Goal: Task Accomplishment & Management: Manage account settings

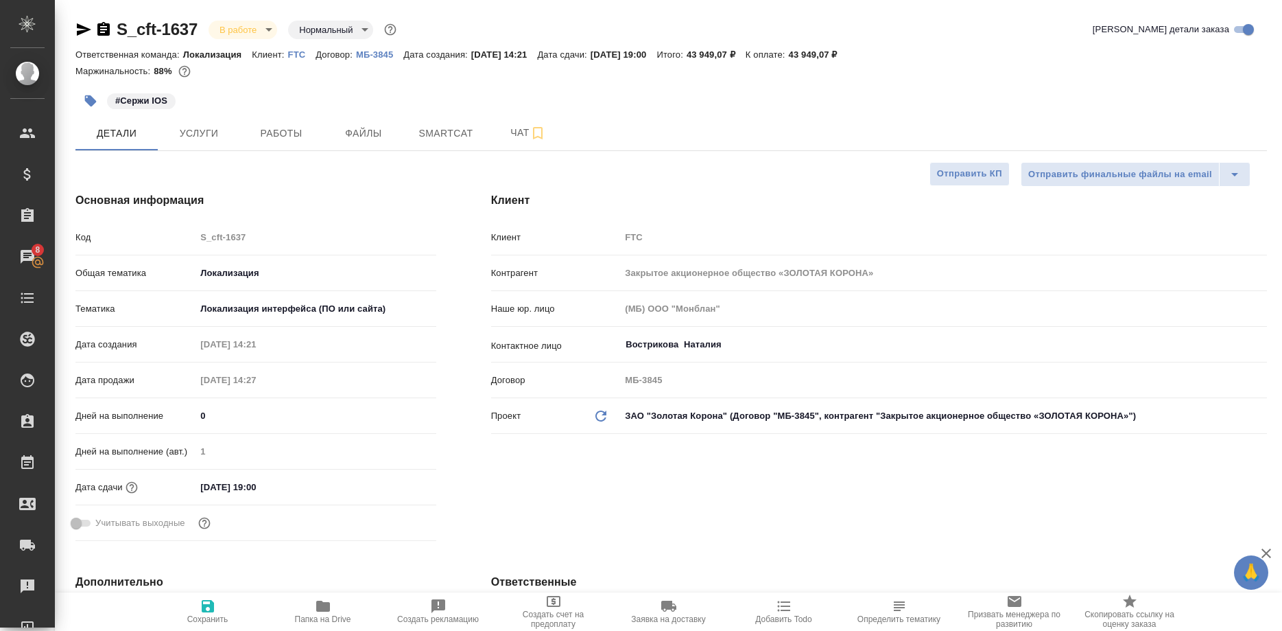
select select "RU"
click at [279, 132] on span "Работы" at bounding box center [281, 133] width 66 height 17
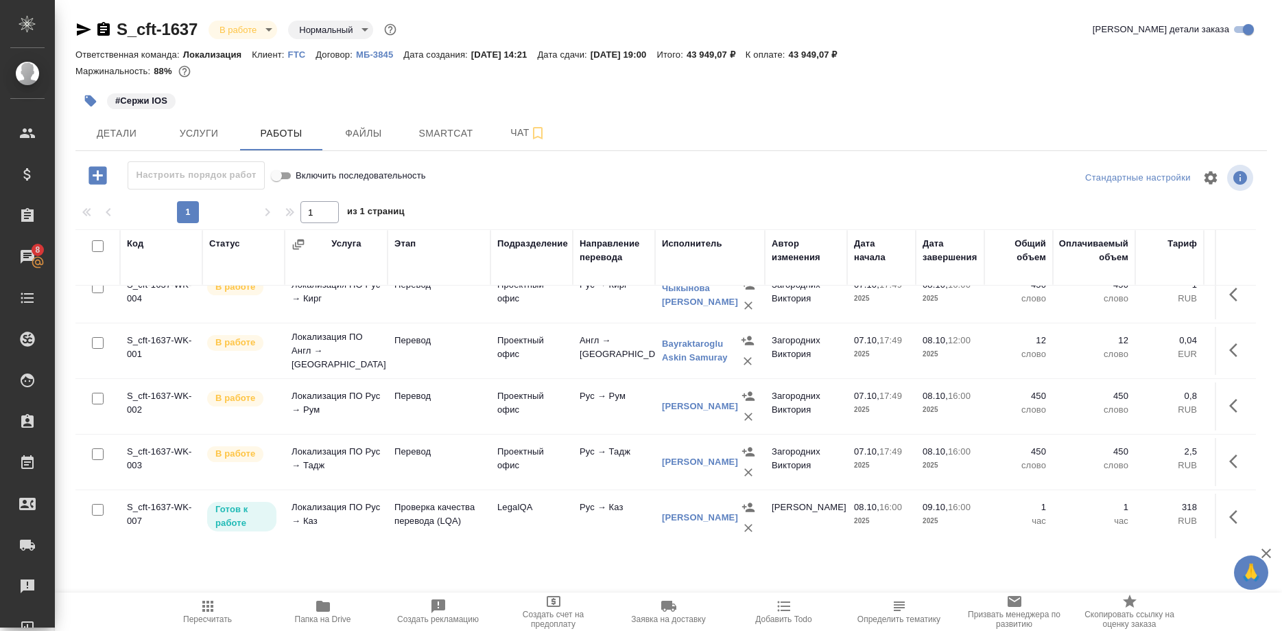
scroll to position [360, 0]
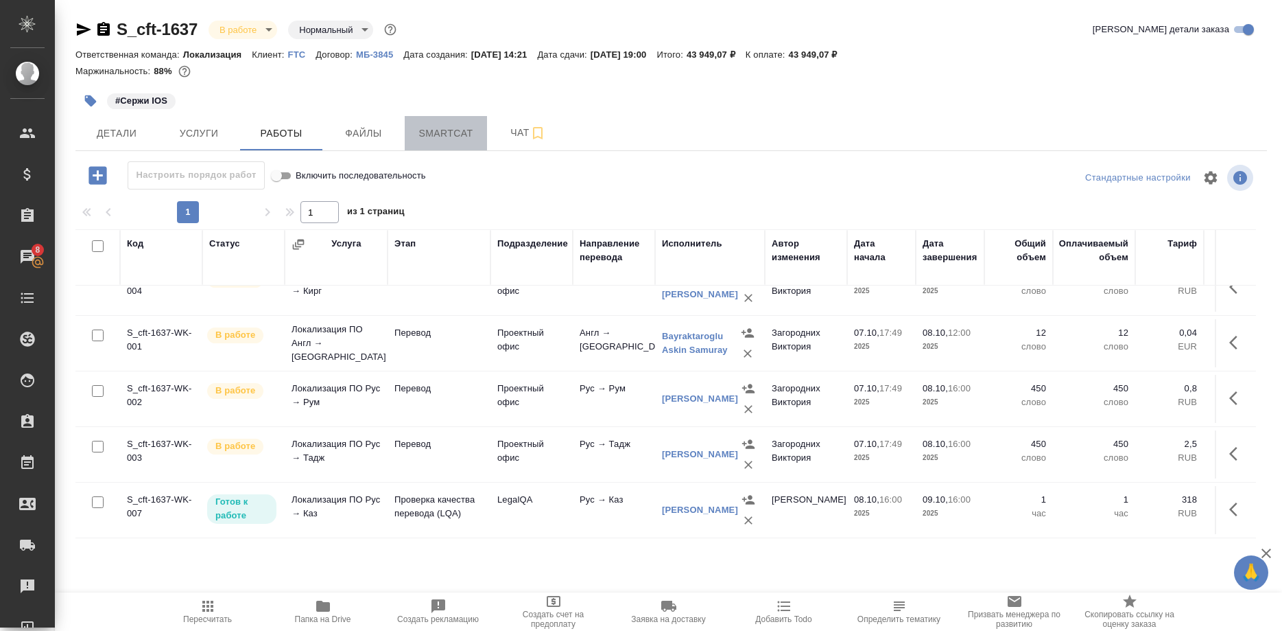
click at [430, 140] on span "Smartcat" at bounding box center [446, 133] width 66 height 17
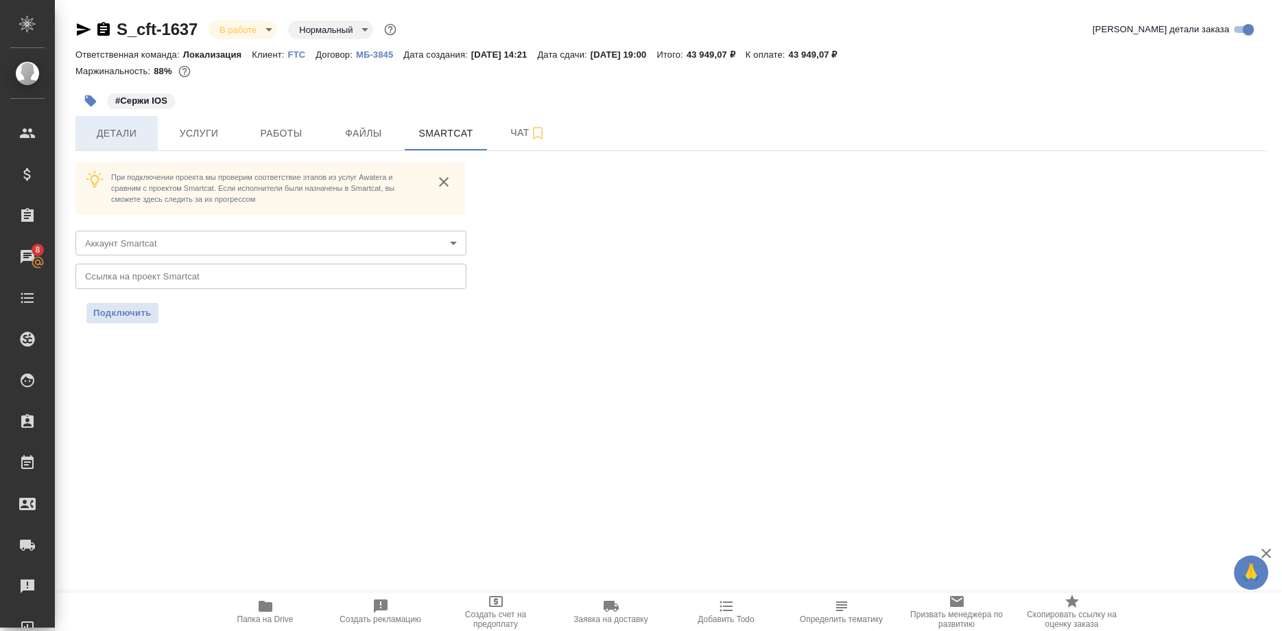
click at [113, 132] on span "Детали" at bounding box center [117, 133] width 66 height 17
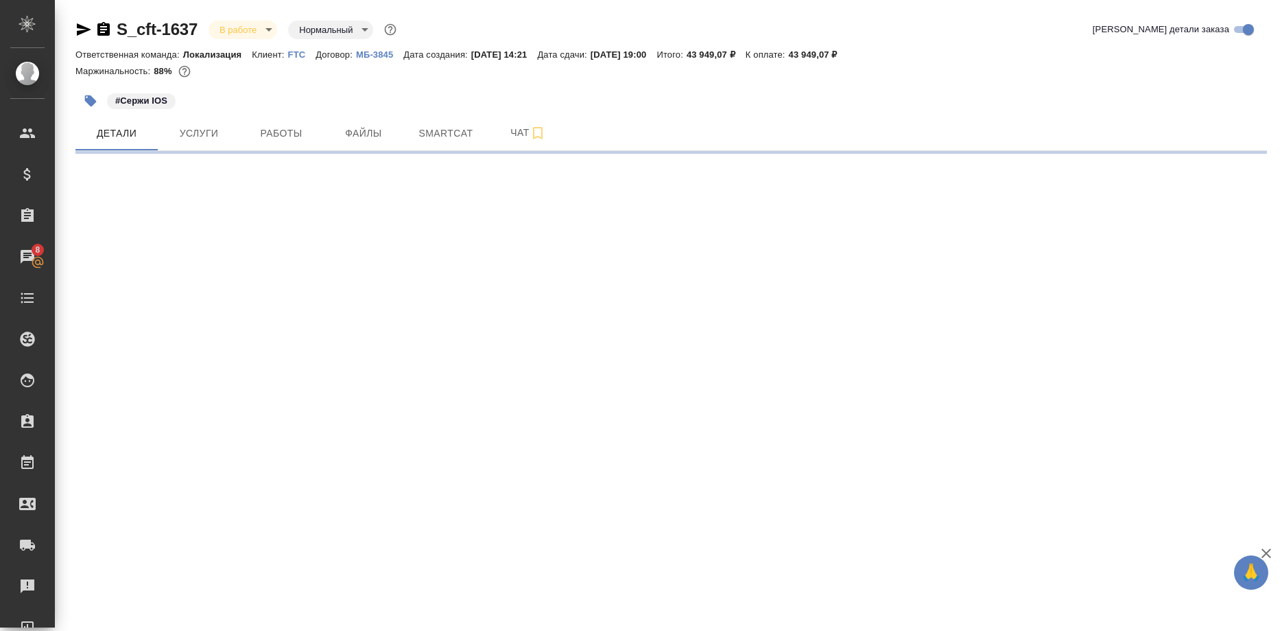
select select "RU"
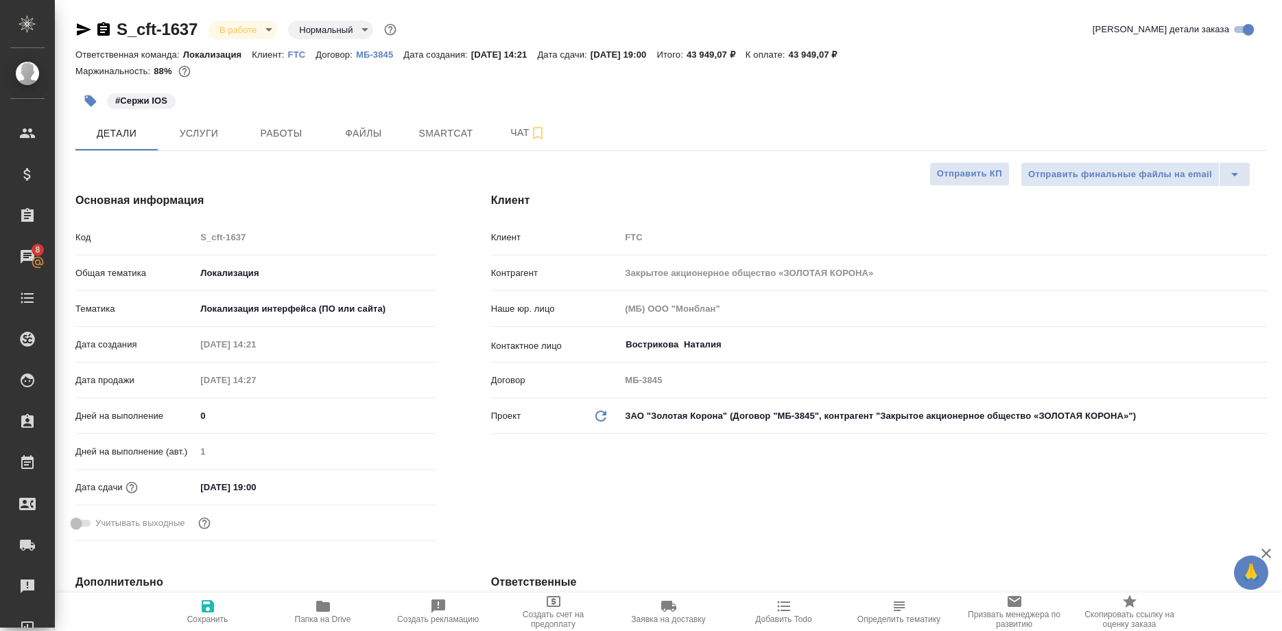
type textarea "x"
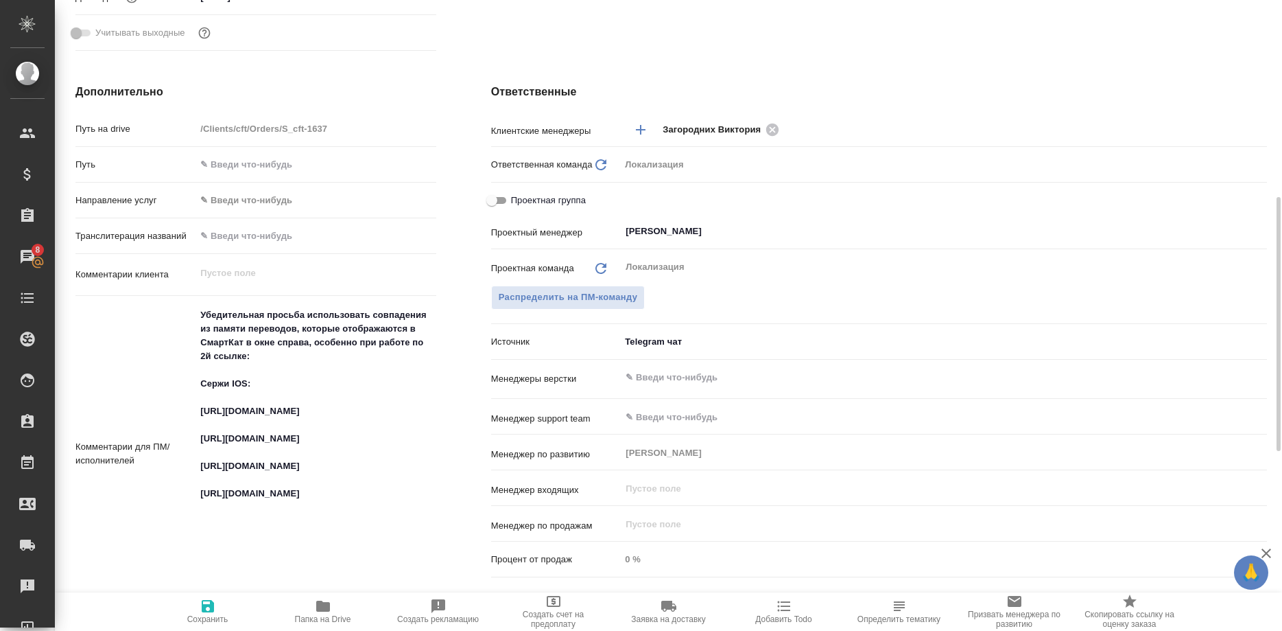
scroll to position [630, 0]
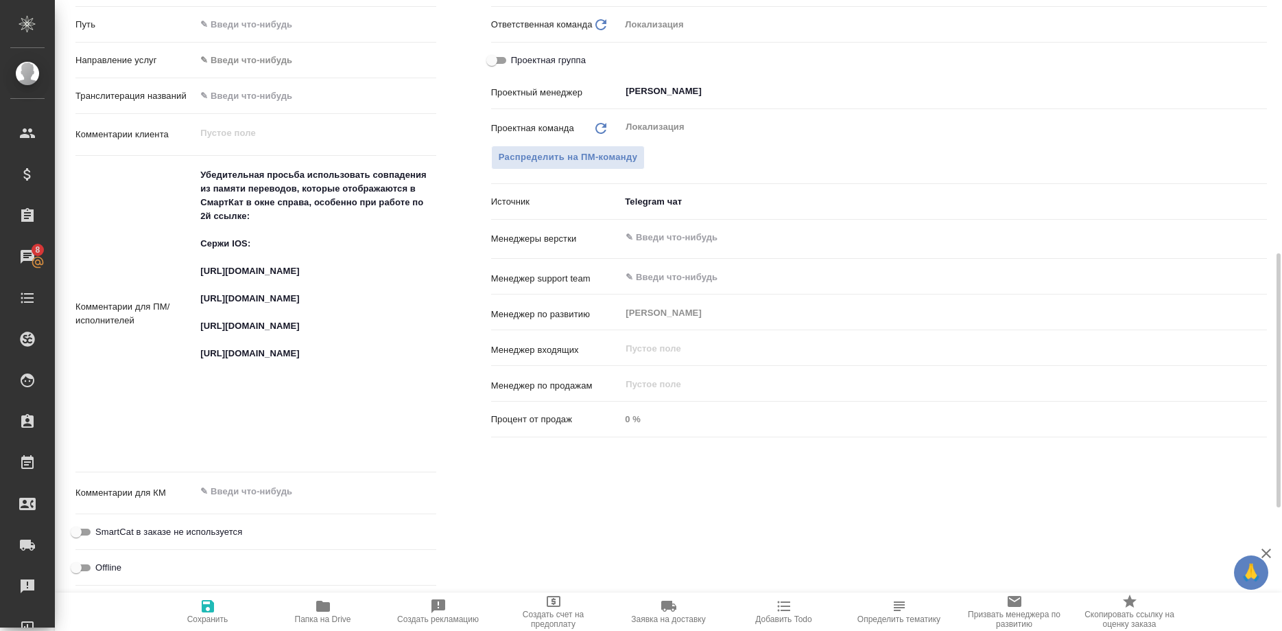
drag, startPoint x: 192, startPoint y: 268, endPoint x: 403, endPoint y: 287, distance: 212.3
click at [403, 287] on div "Комментарии для ПМ/исполнителей Убедительная просьба использовать совпадения из…" at bounding box center [255, 313] width 361 height 305
click at [414, 283] on textarea "Убедительная просьба использовать совпадения из памяти переводов, которые отобр…" at bounding box center [316, 312] width 240 height 298
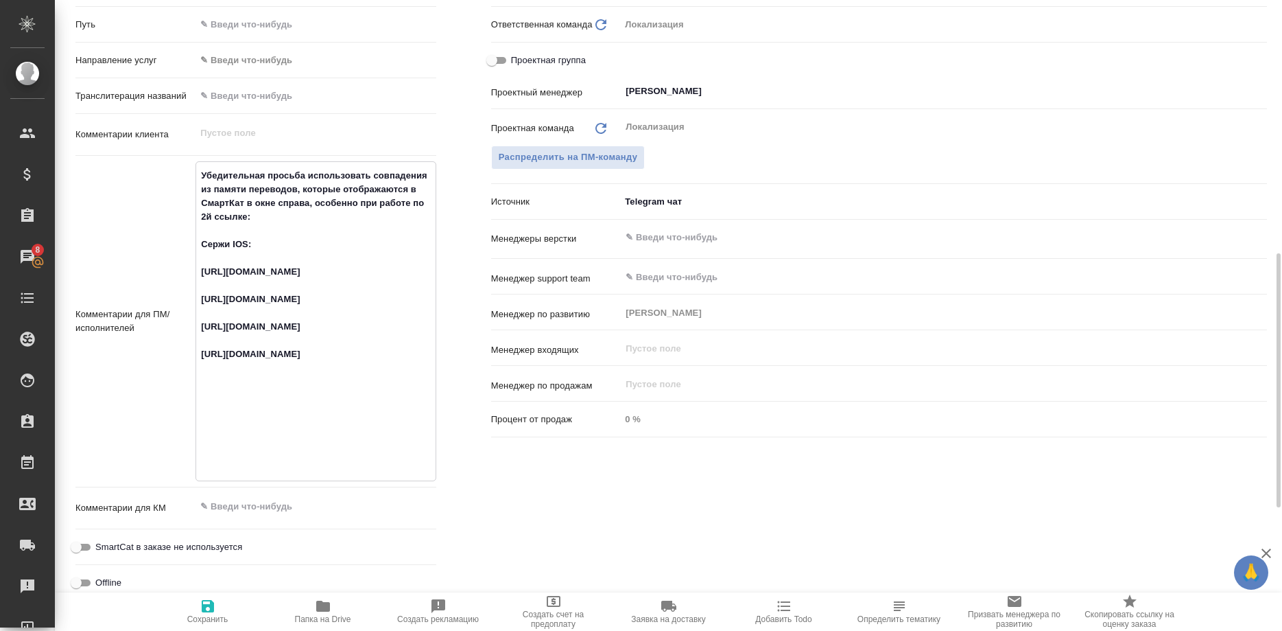
click at [414, 283] on textarea "Убедительная просьба использовать совпадения из памяти переводов, которые отобр…" at bounding box center [315, 319] width 239 height 311
drag, startPoint x: 354, startPoint y: 299, endPoint x: 191, endPoint y: 272, distance: 164.9
click at [196, 272] on textarea "Убедительная просьба использовать совпадения из памяти переводов, которые отобр…" at bounding box center [315, 319] width 239 height 311
type textarea "x"
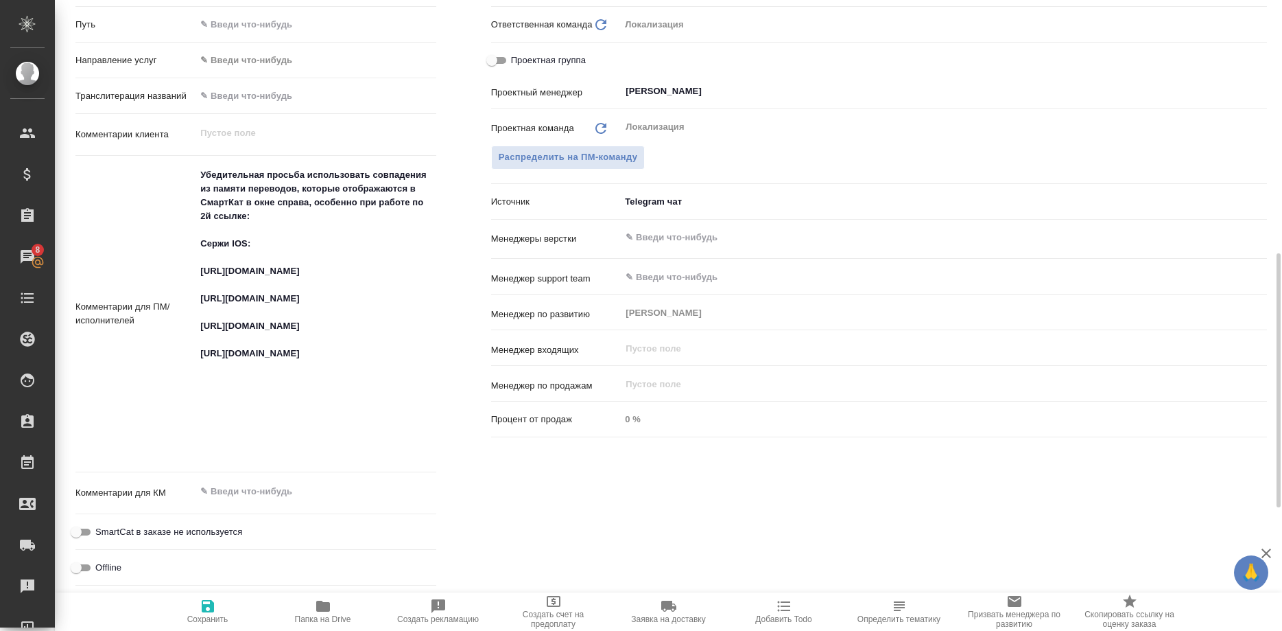
type textarea "x"
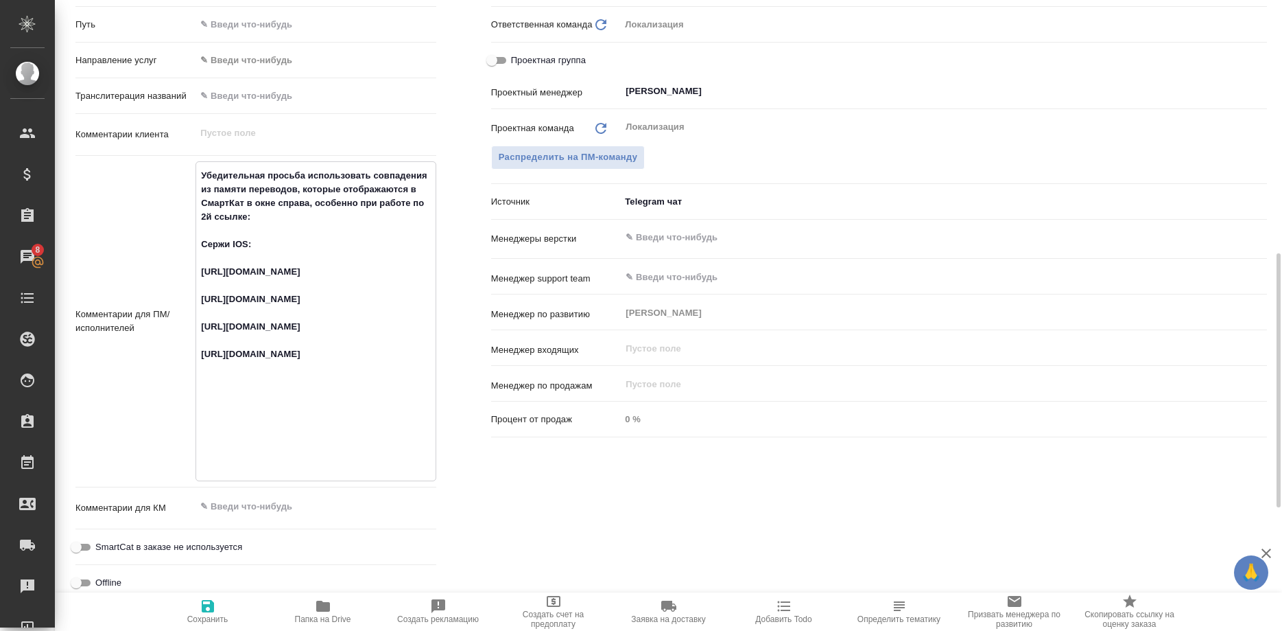
type textarea "x"
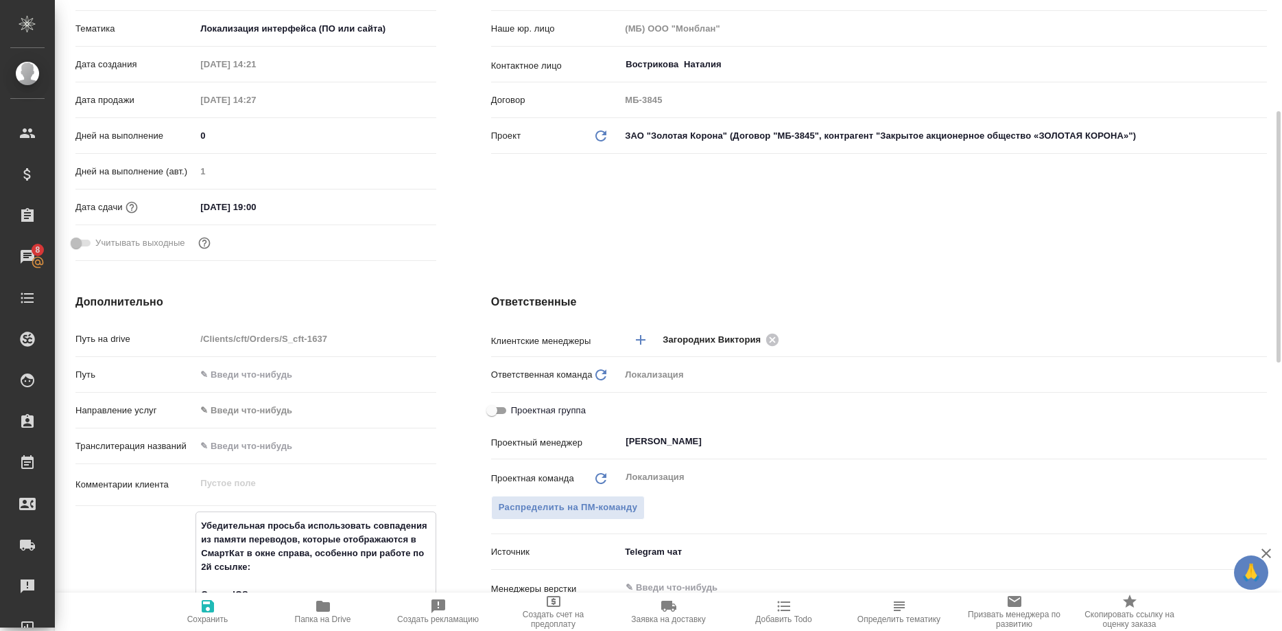
scroll to position [0, 0]
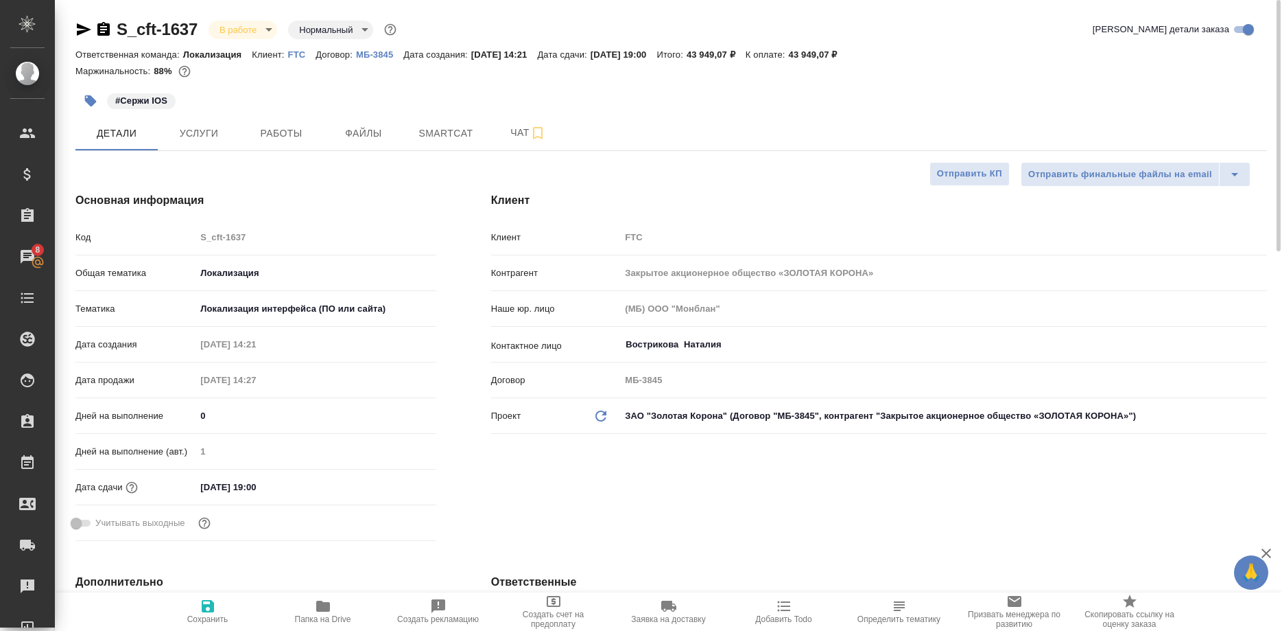
type textarea "x"
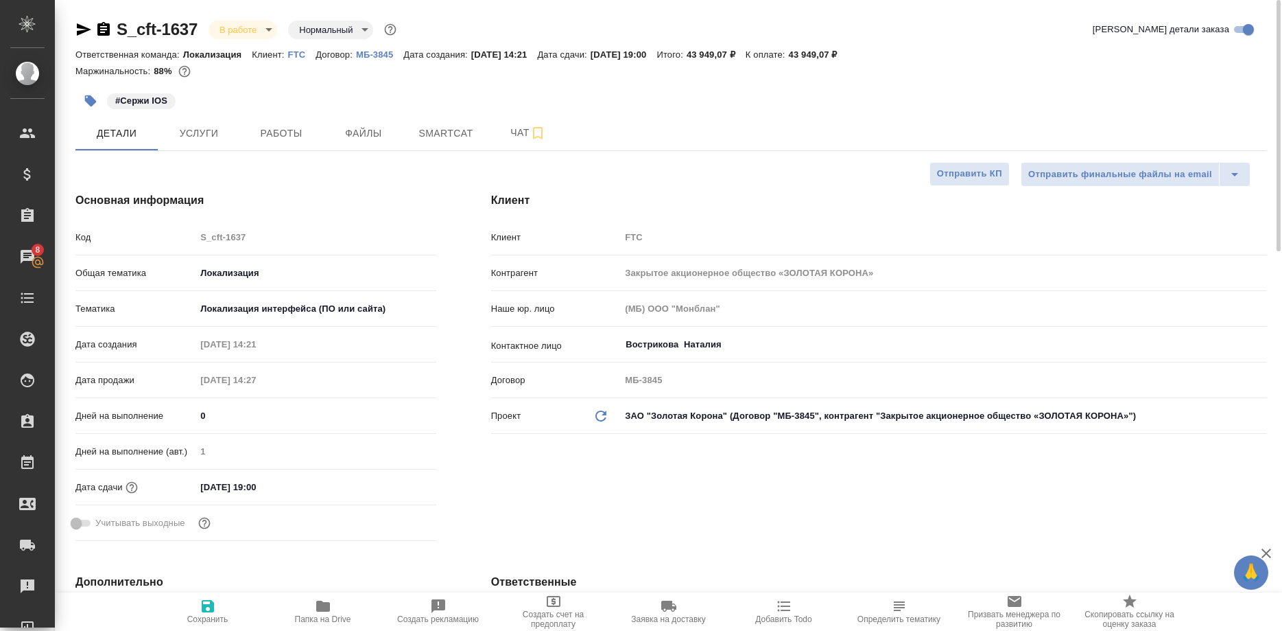
type textarea "x"
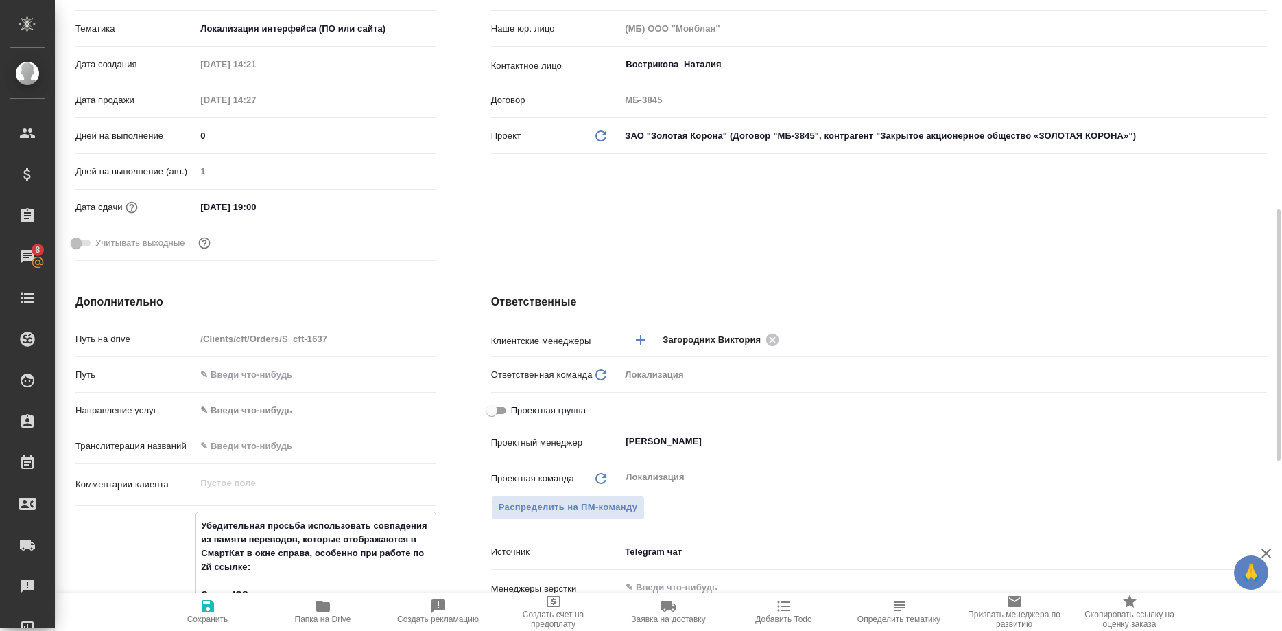
scroll to position [560, 0]
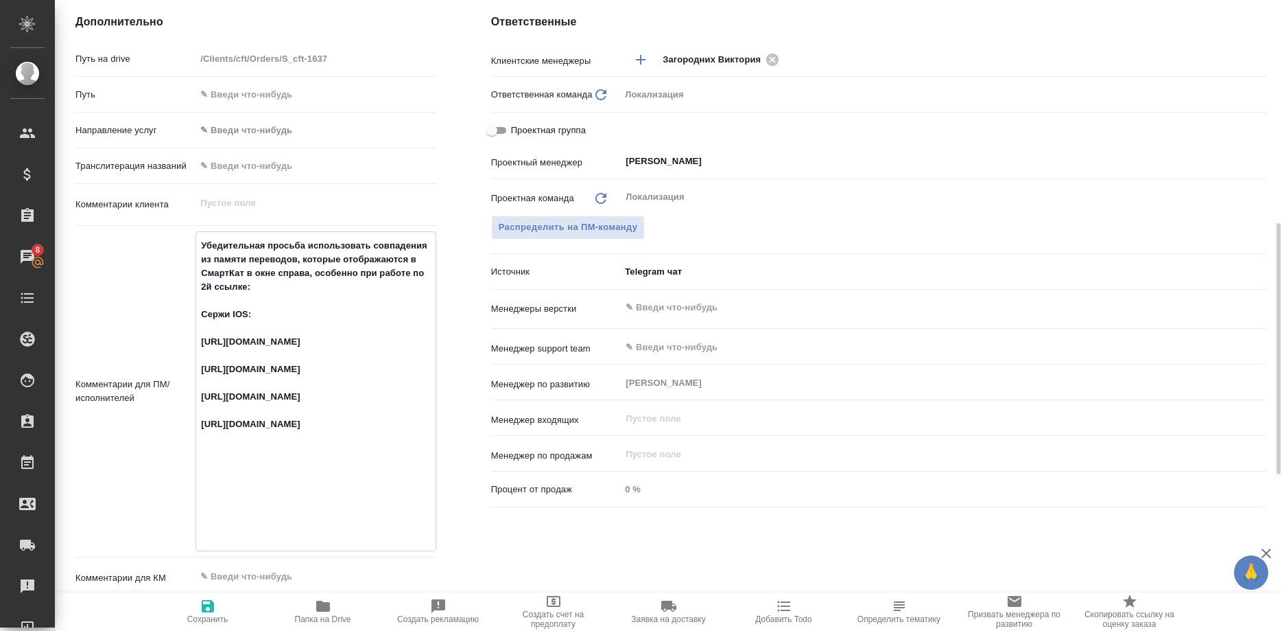
drag, startPoint x: 337, startPoint y: 427, endPoint x: 200, endPoint y: 399, distance: 139.4
click at [200, 399] on textarea "Убедительная просьба использовать совпадения из памяти переводов, которые отобр…" at bounding box center [315, 389] width 239 height 311
type textarea "x"
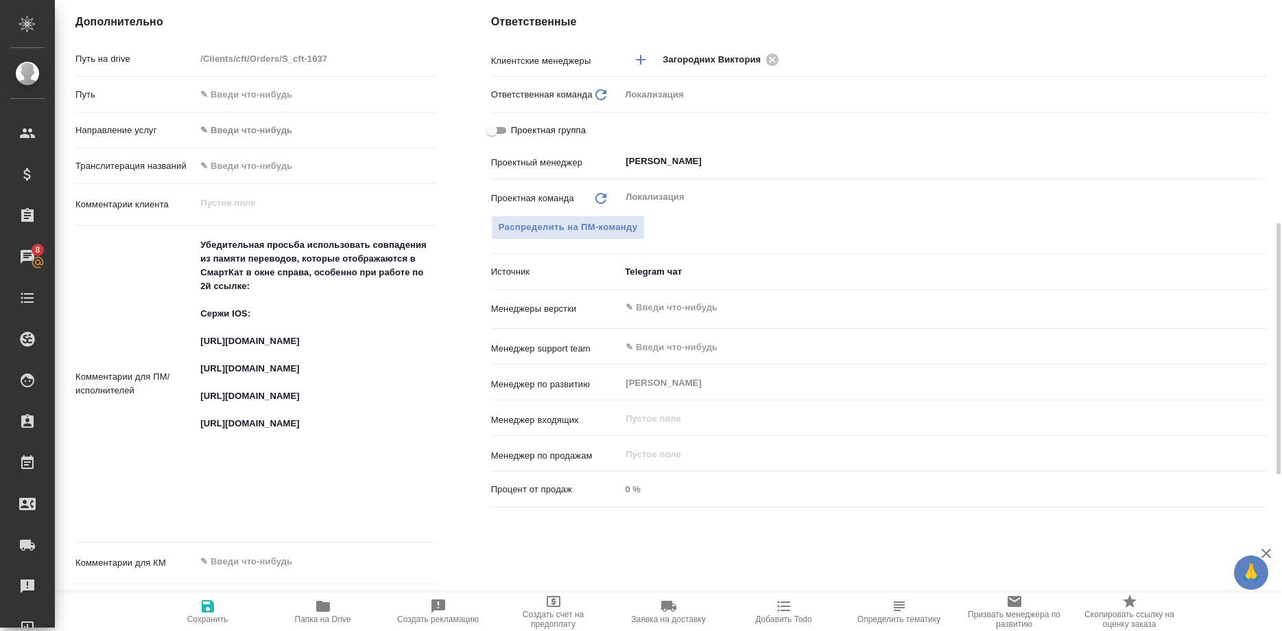
type textarea "x"
